Goal: Information Seeking & Learning: Check status

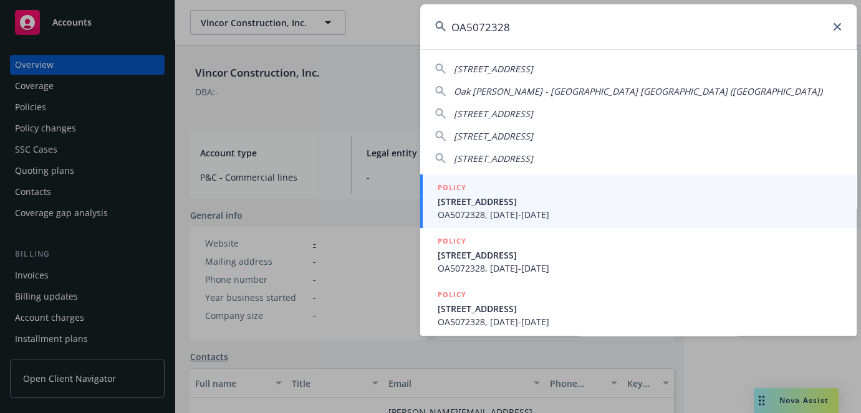
type input "OA5072328"
click at [476, 211] on span "OA5072328, [DATE]-[DATE]" at bounding box center [639, 214] width 404 height 13
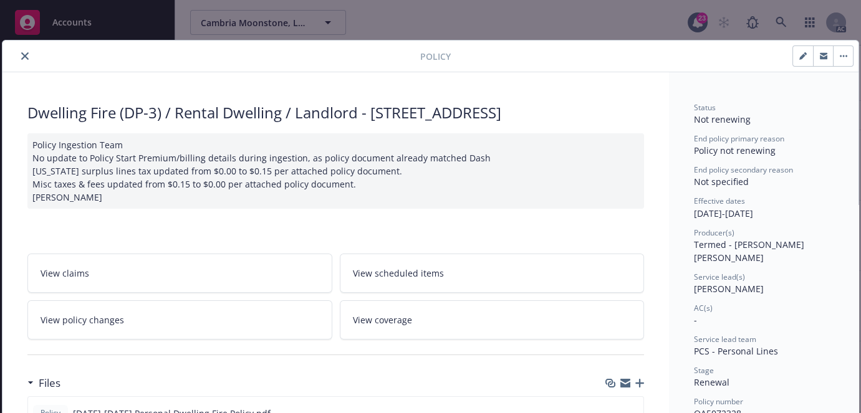
click at [25, 57] on icon "close" at bounding box center [24, 55] width 7 height 7
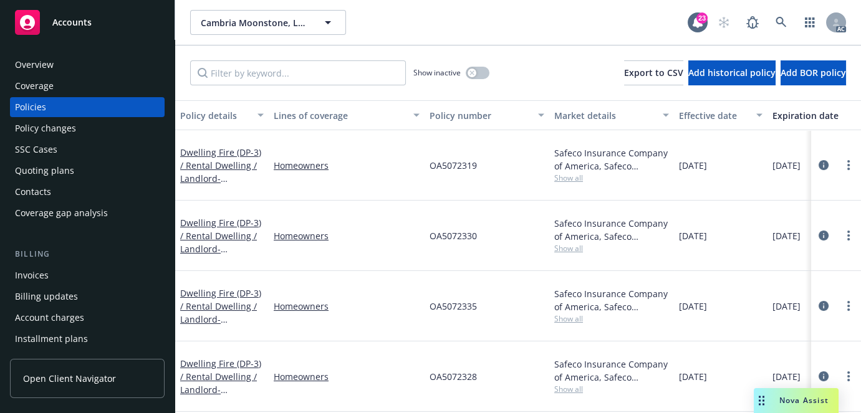
click at [31, 62] on div "Overview" at bounding box center [34, 65] width 39 height 20
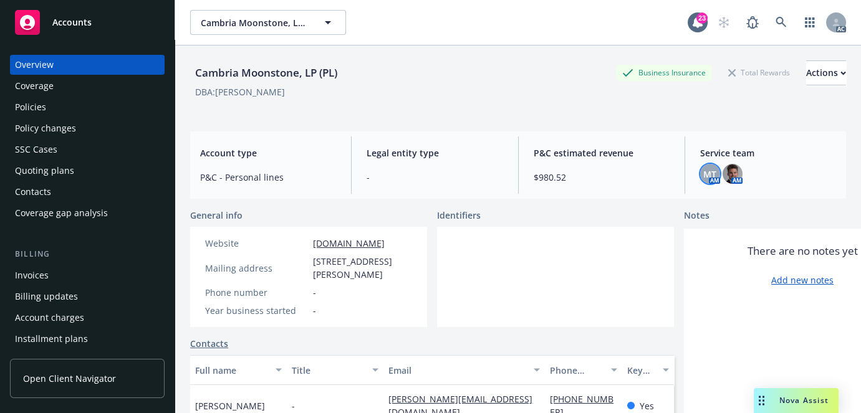
click at [703, 180] on span "MT" at bounding box center [709, 174] width 13 height 13
click at [775, 23] on icon at bounding box center [780, 22] width 11 height 11
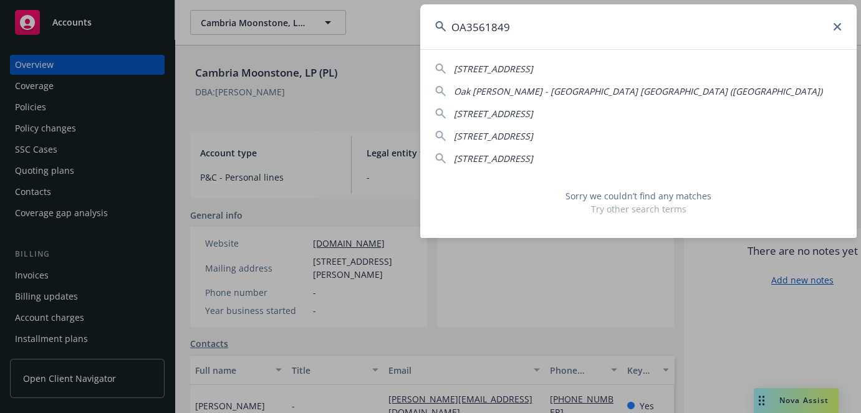
type input "OA3561849"
drag, startPoint x: 659, startPoint y: 30, endPoint x: 206, endPoint y: 46, distance: 453.3
click at [248, 38] on div "OA3561849 [STREET_ADDRESS]-2623 [GEOGRAPHIC_DATA][PERSON_NAME]) [STREET_ADDRESS…" at bounding box center [430, 206] width 861 height 413
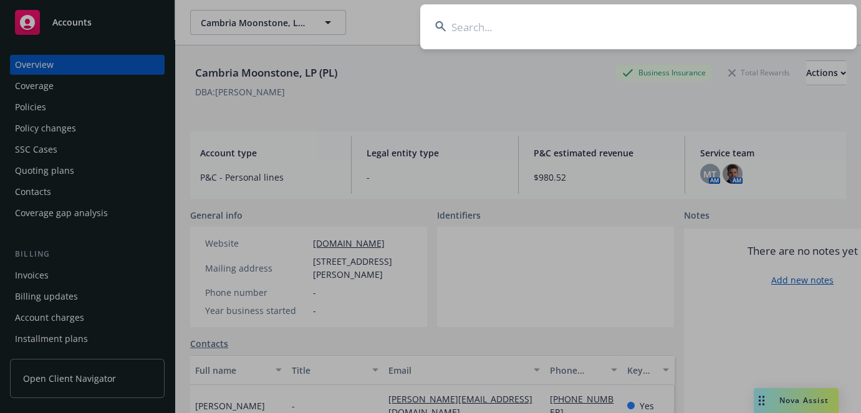
paste input "[PERSON_NAME] And [PERSON_NAME]"
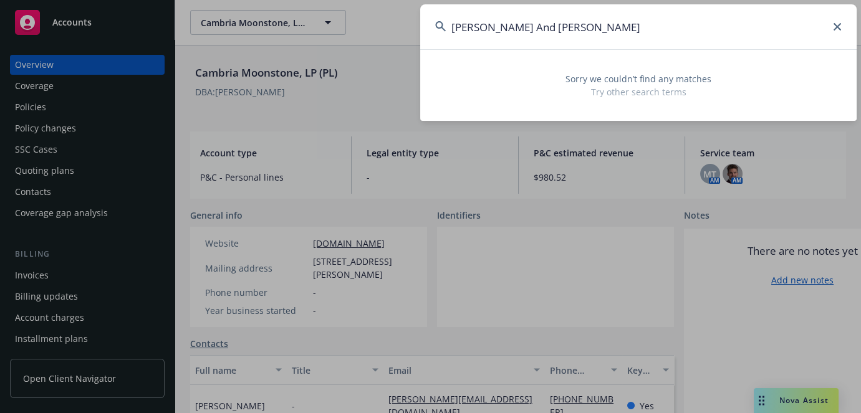
type input "[PERSON_NAME] And [PERSON_NAME]"
drag, startPoint x: 688, startPoint y: 21, endPoint x: 262, endPoint y: 49, distance: 426.5
click at [262, 49] on div "[PERSON_NAME] And [PERSON_NAME] Sorry we couldn’t find any matches Try other se…" at bounding box center [430, 206] width 861 height 413
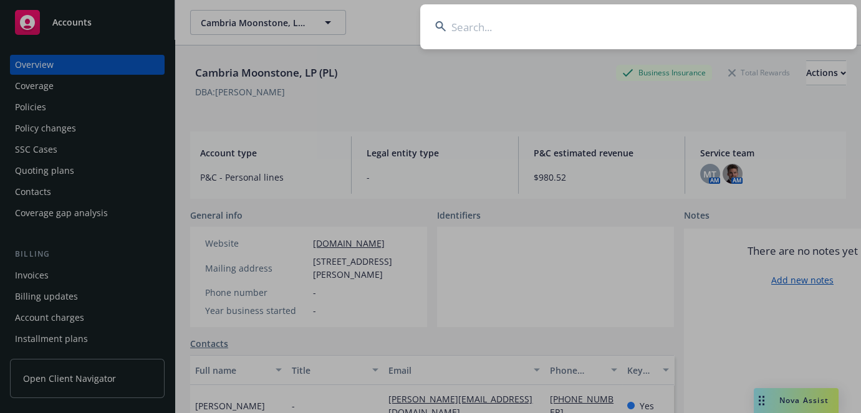
paste input "OA0984636"
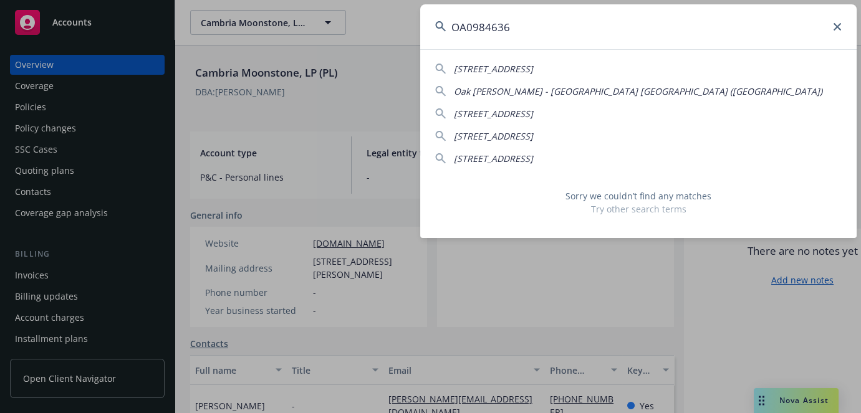
type input "OA0984636"
drag, startPoint x: 521, startPoint y: 27, endPoint x: 380, endPoint y: 28, distance: 140.8
click at [386, 27] on div "OA0984636 [STREET_ADDRESS]-2623 [GEOGRAPHIC_DATA][PERSON_NAME]) [STREET_ADDRESS…" at bounding box center [430, 206] width 861 height 413
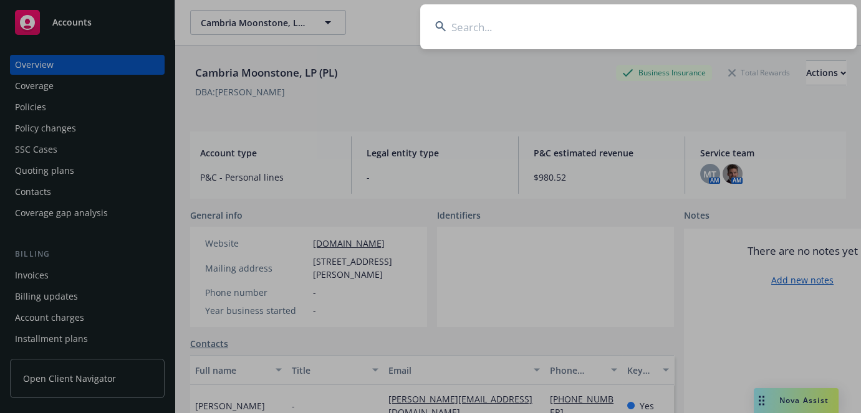
paste input "[PERSON_NAME]"
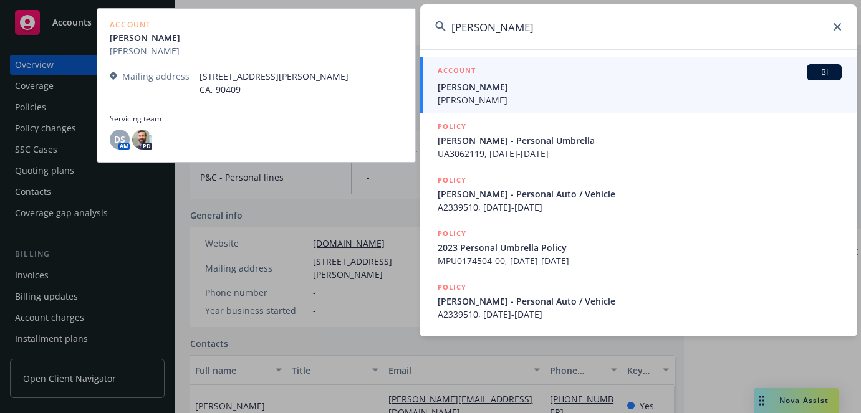
type input "[PERSON_NAME]"
click at [539, 100] on span "[PERSON_NAME]" at bounding box center [639, 99] width 404 height 13
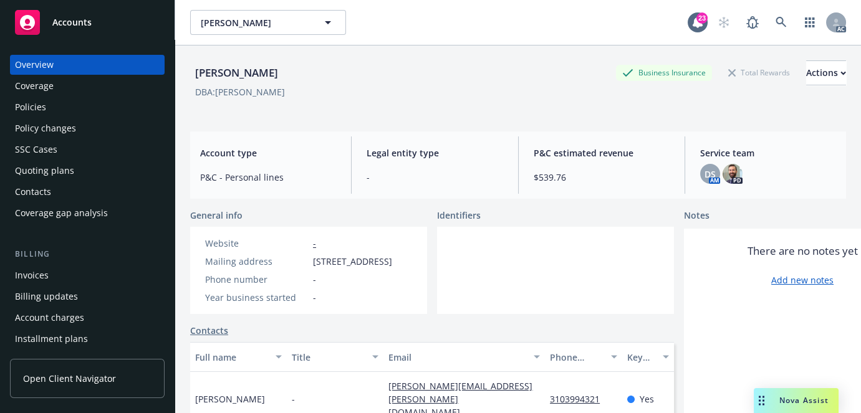
click at [42, 104] on div "Policies" at bounding box center [30, 107] width 31 height 20
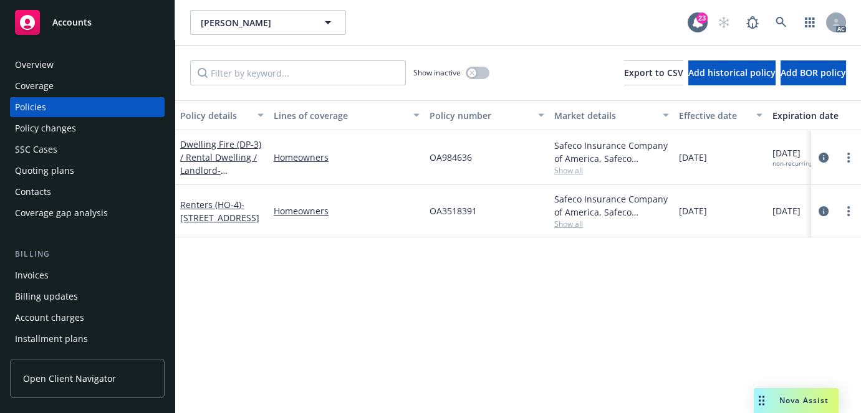
click at [58, 63] on div "Overview" at bounding box center [87, 65] width 145 height 20
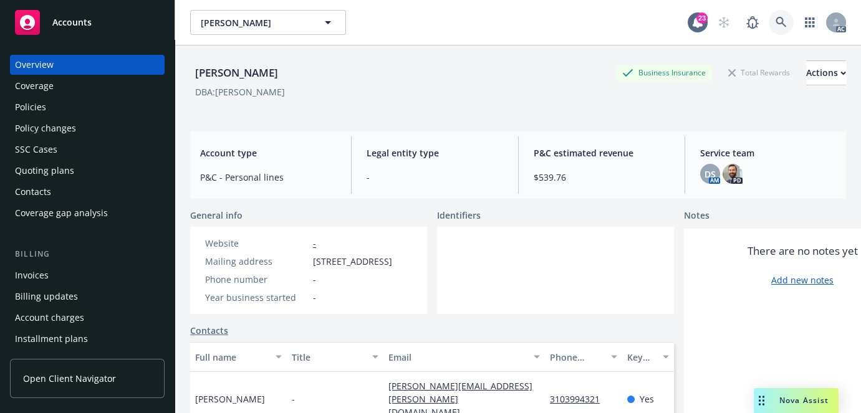
click at [781, 26] on link at bounding box center [780, 22] width 25 height 25
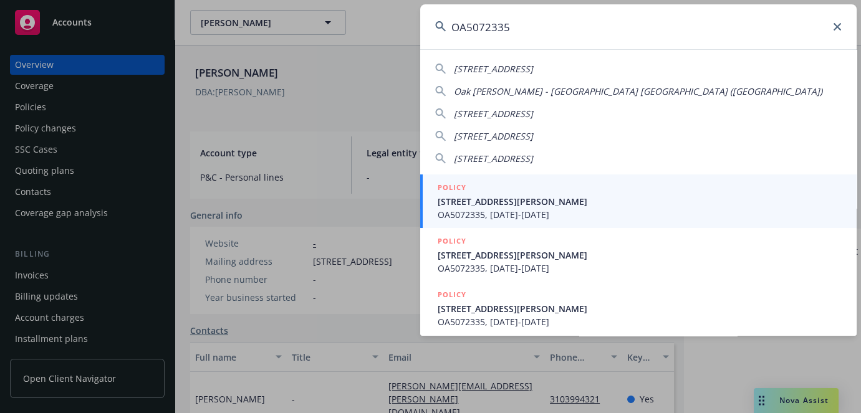
type input "OA5072335"
click at [467, 209] on span "OA5072335, [DATE]-[DATE]" at bounding box center [639, 214] width 404 height 13
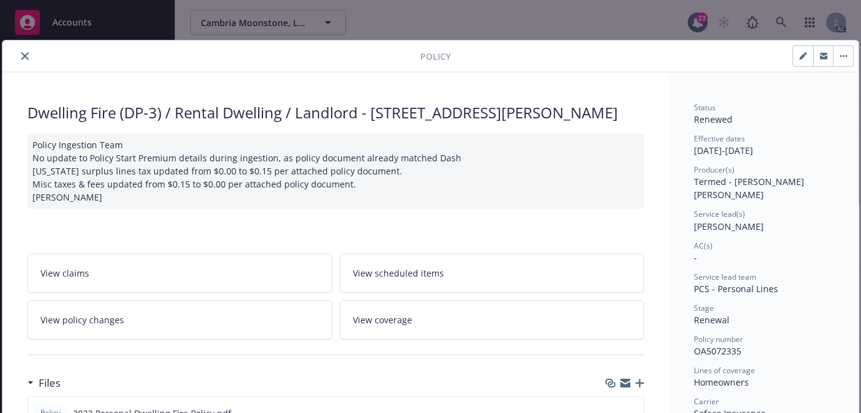
click at [27, 55] on button "close" at bounding box center [24, 56] width 15 height 15
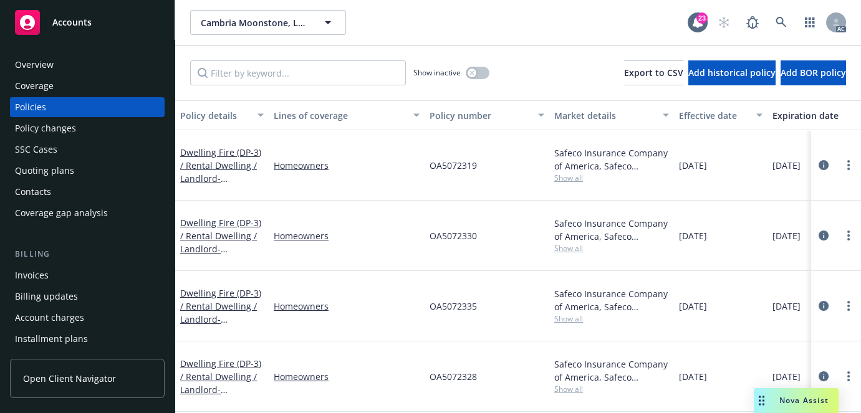
click at [41, 64] on div "Overview" at bounding box center [34, 65] width 39 height 20
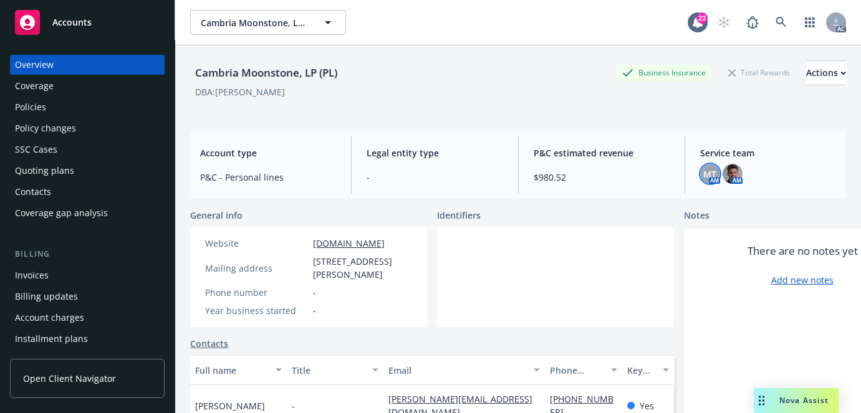
click at [704, 178] on span "MT" at bounding box center [709, 174] width 13 height 13
click at [775, 29] on link at bounding box center [780, 22] width 25 height 25
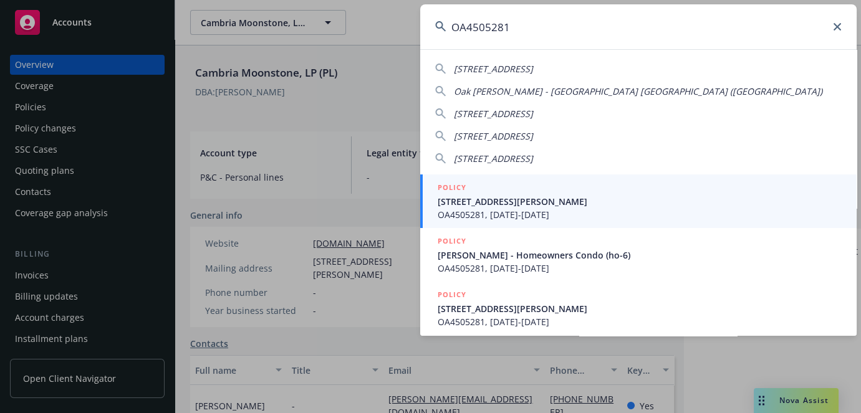
type input "OA4505281"
click at [492, 209] on span "OA4505281, [DATE]-[DATE]" at bounding box center [639, 214] width 404 height 13
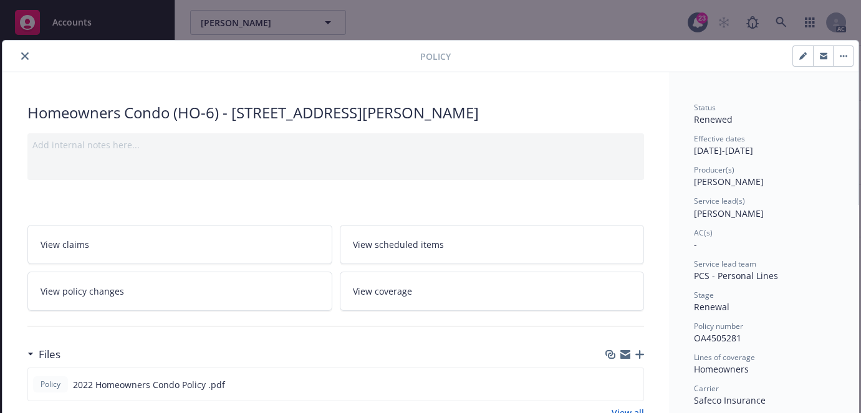
click at [24, 59] on icon "close" at bounding box center [24, 55] width 7 height 7
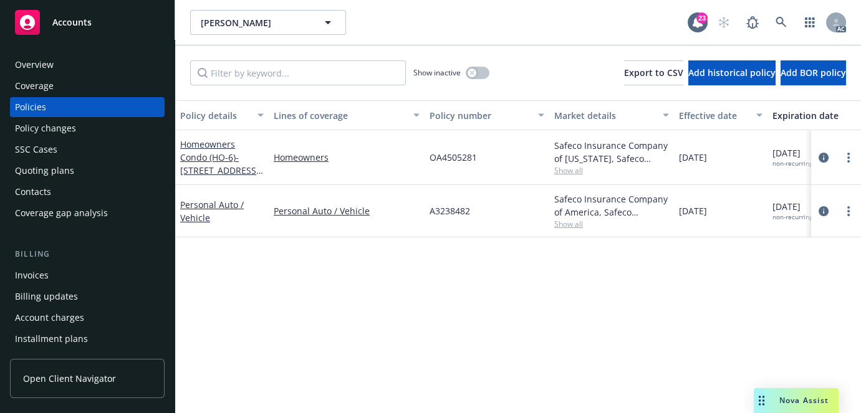
click at [56, 70] on div "Overview" at bounding box center [87, 65] width 145 height 20
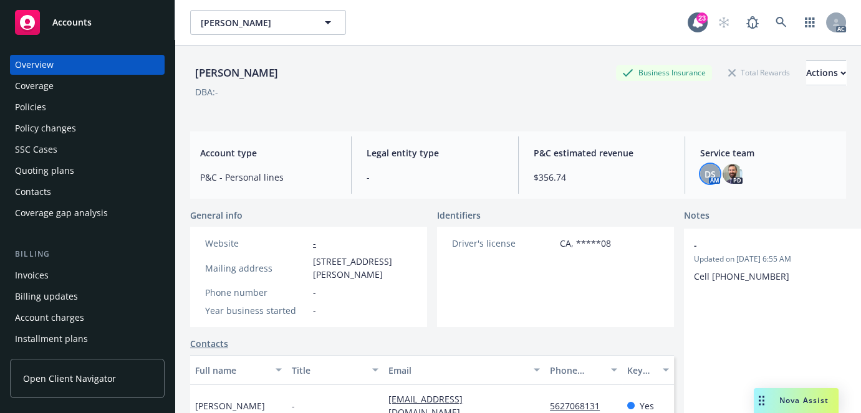
click at [700, 181] on div "DS" at bounding box center [710, 174] width 20 height 20
click at [781, 26] on link at bounding box center [780, 22] width 25 height 25
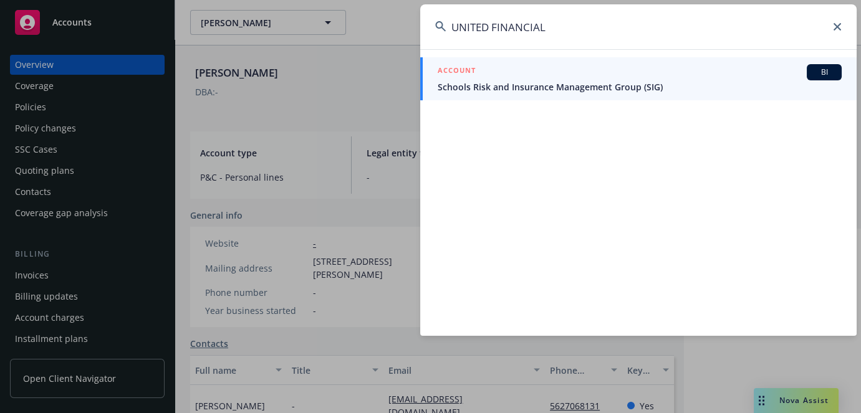
drag, startPoint x: 669, startPoint y: 35, endPoint x: 224, endPoint y: 55, distance: 446.0
click at [224, 55] on div "UNITED FINANCIAL ACCOUNT BI Schools Risk and Insurance Management Group (SIG)" at bounding box center [430, 206] width 861 height 413
paste input "863105019"
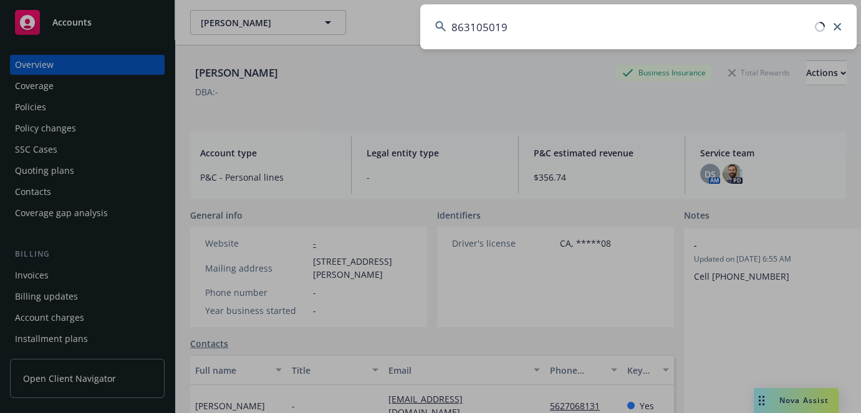
type input "863105019"
